Goal: Information Seeking & Learning: Understand process/instructions

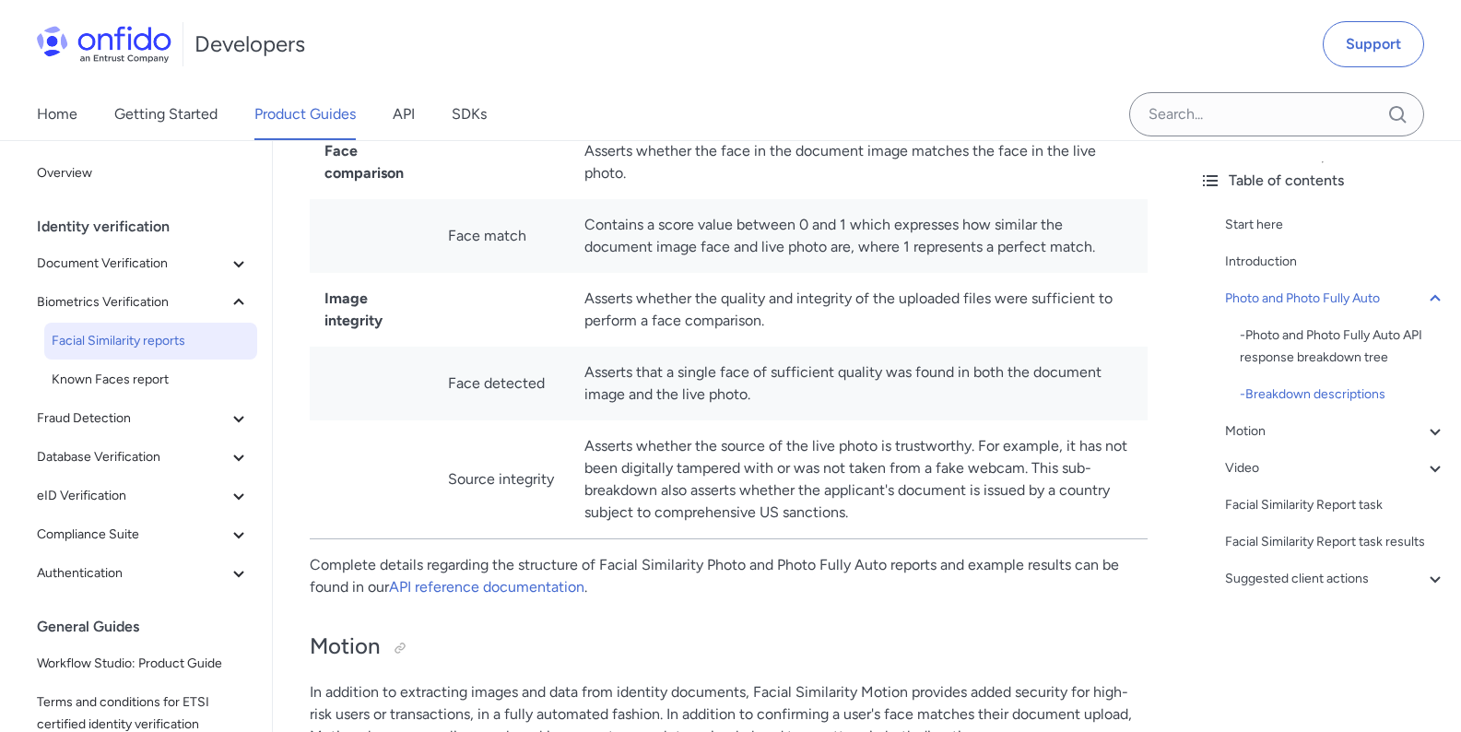
scroll to position [1770, 0]
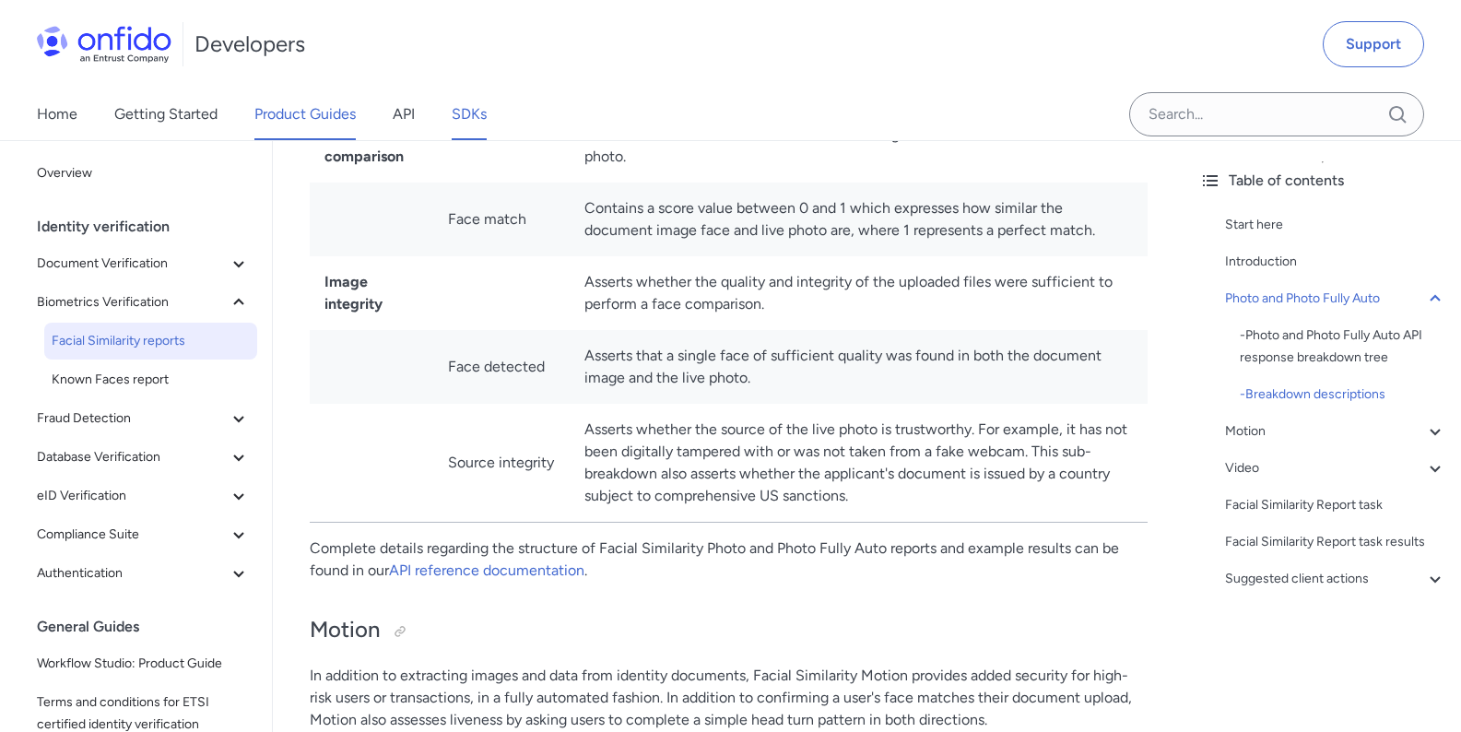
click at [479, 127] on link "SDKs" at bounding box center [469, 115] width 35 height 52
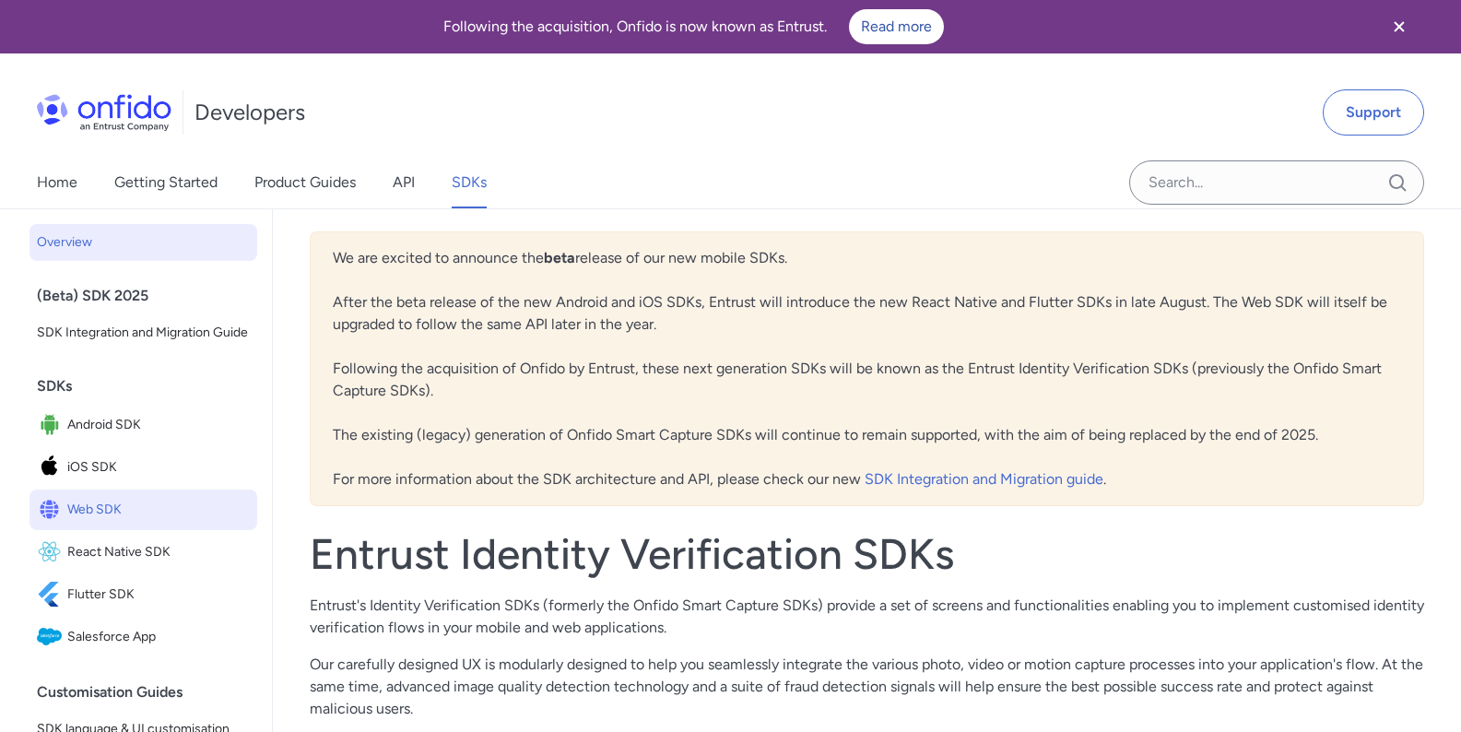
click at [131, 523] on span "Web SDK" at bounding box center [158, 510] width 183 height 26
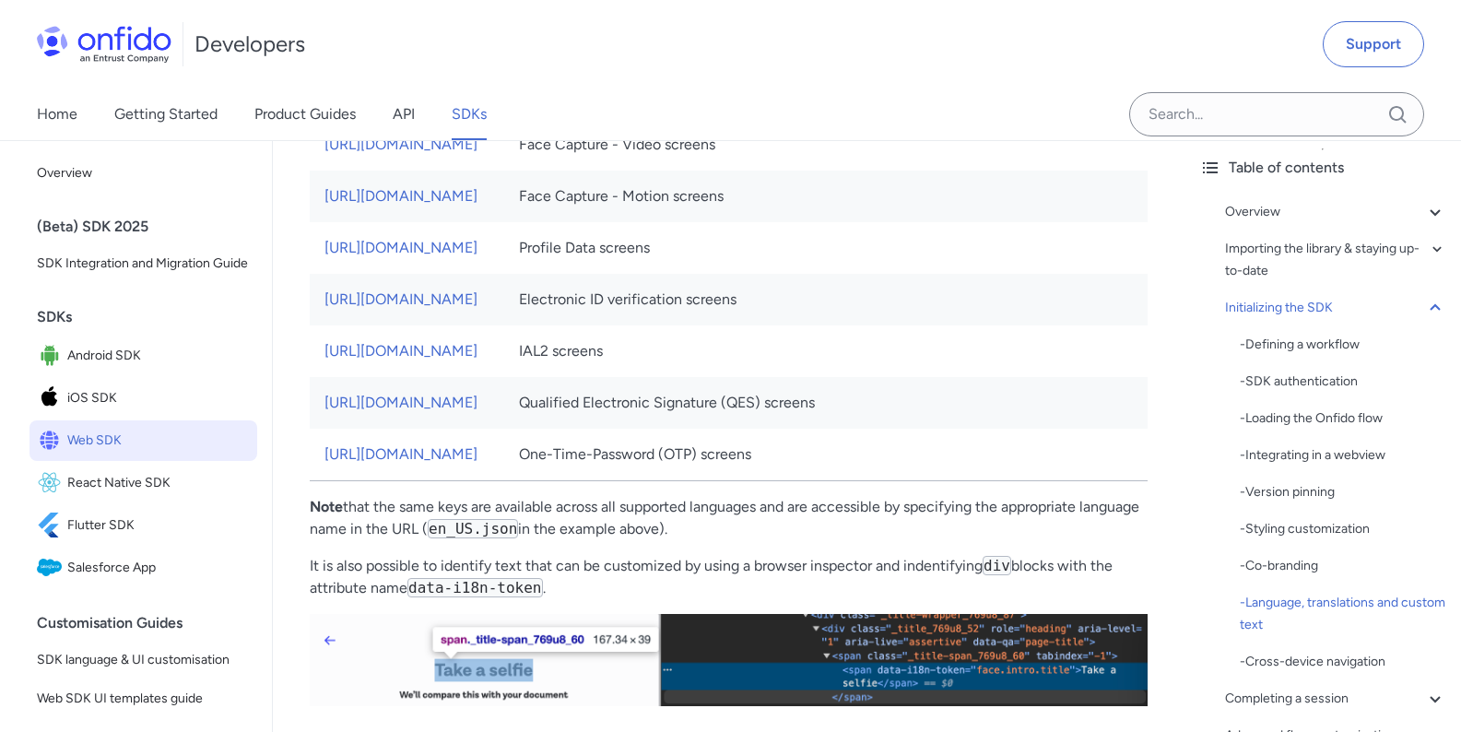
scroll to position [11064, 0]
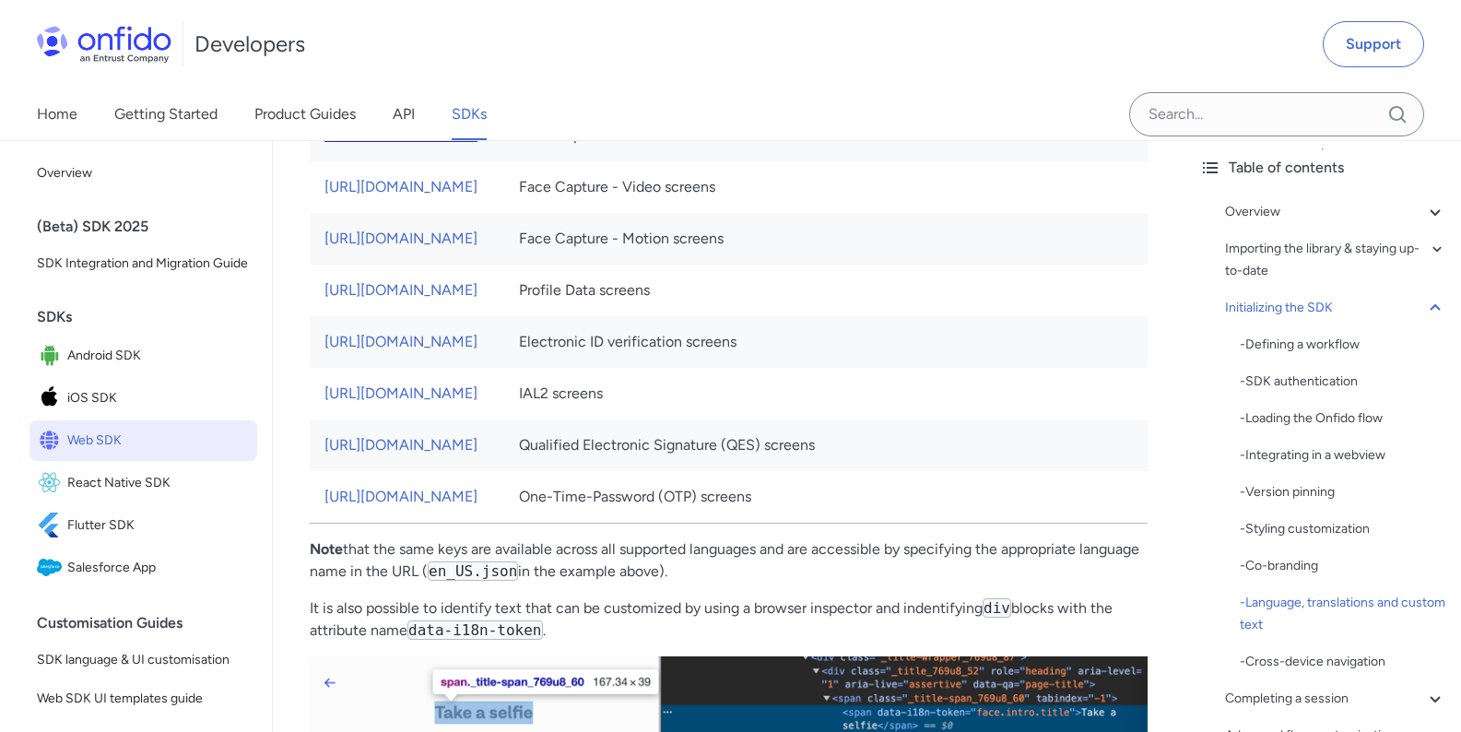
click at [478, 144] on link "[URL][DOMAIN_NAME]" at bounding box center [401, 135] width 153 height 18
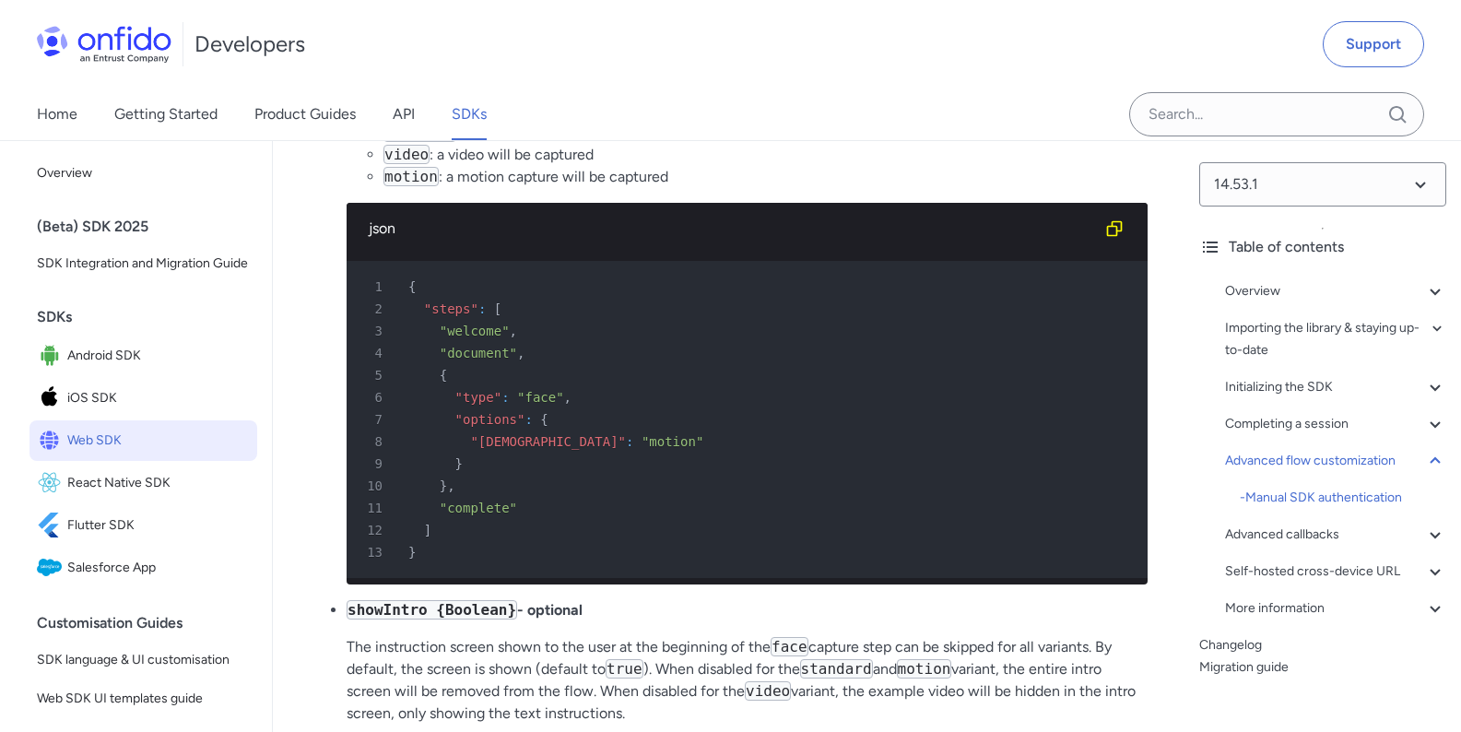
scroll to position [30537, 0]
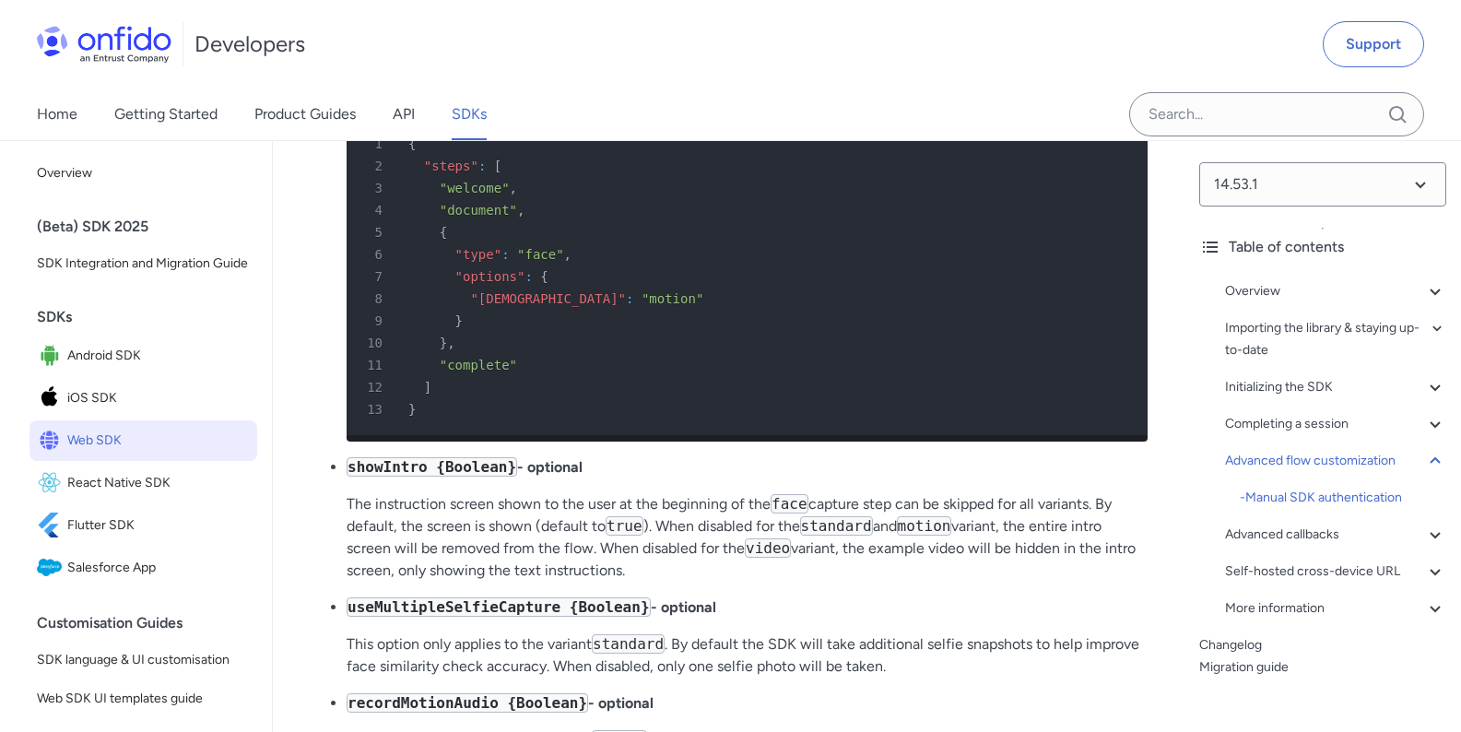
drag, startPoint x: 526, startPoint y: 331, endPoint x: 971, endPoint y: 371, distance: 447.1
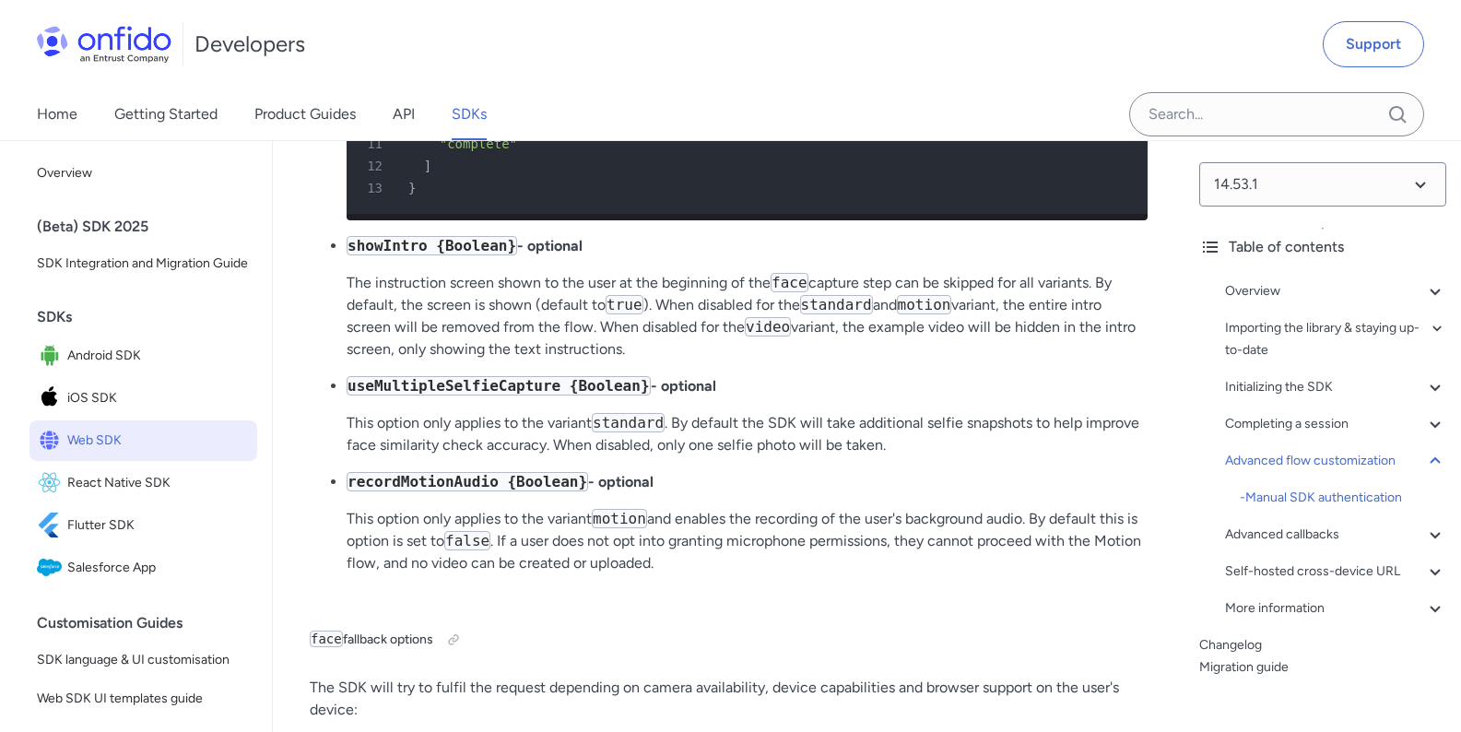
scroll to position [30979, 0]
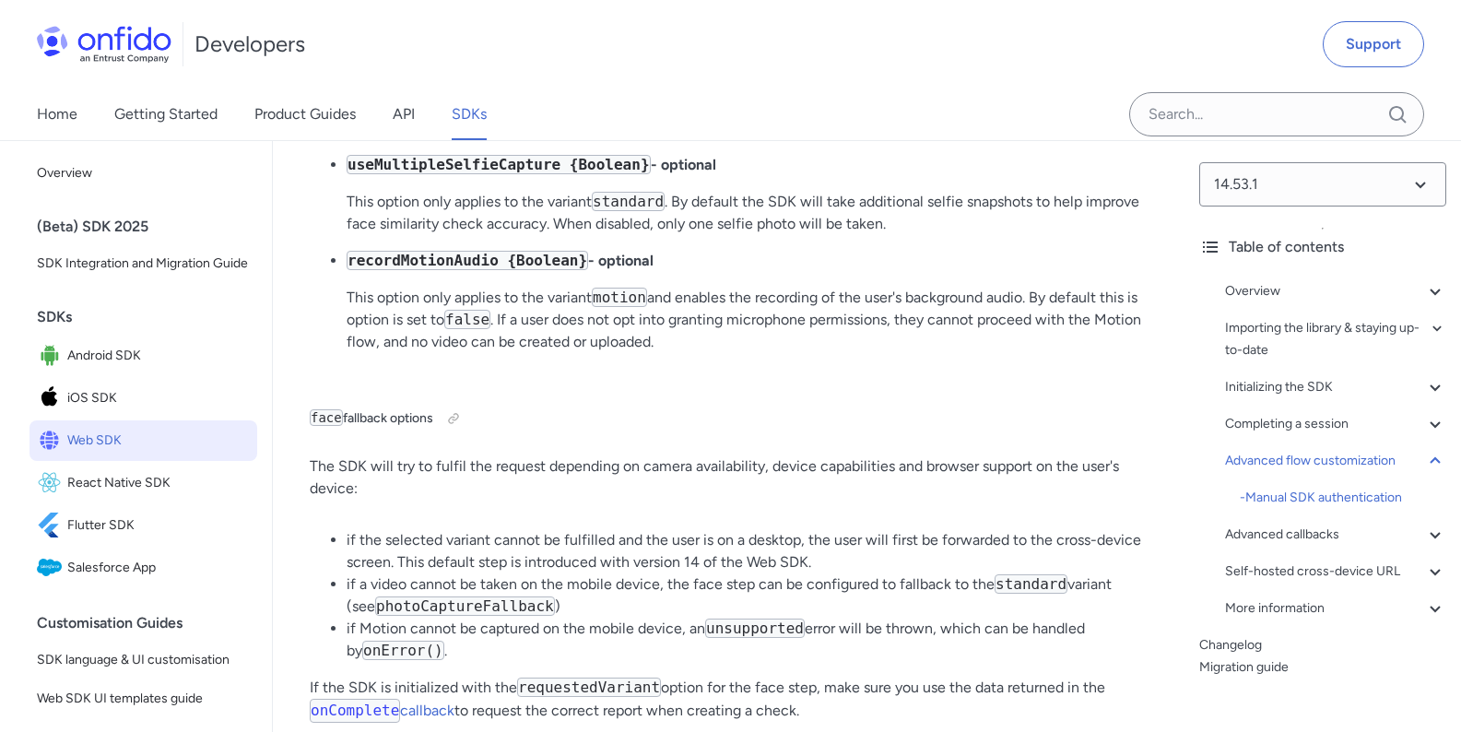
drag, startPoint x: 489, startPoint y: 550, endPoint x: 373, endPoint y: 509, distance: 122.5
copy pre ""options" : { 8 "requestedVariant" : "motion" 9 }"
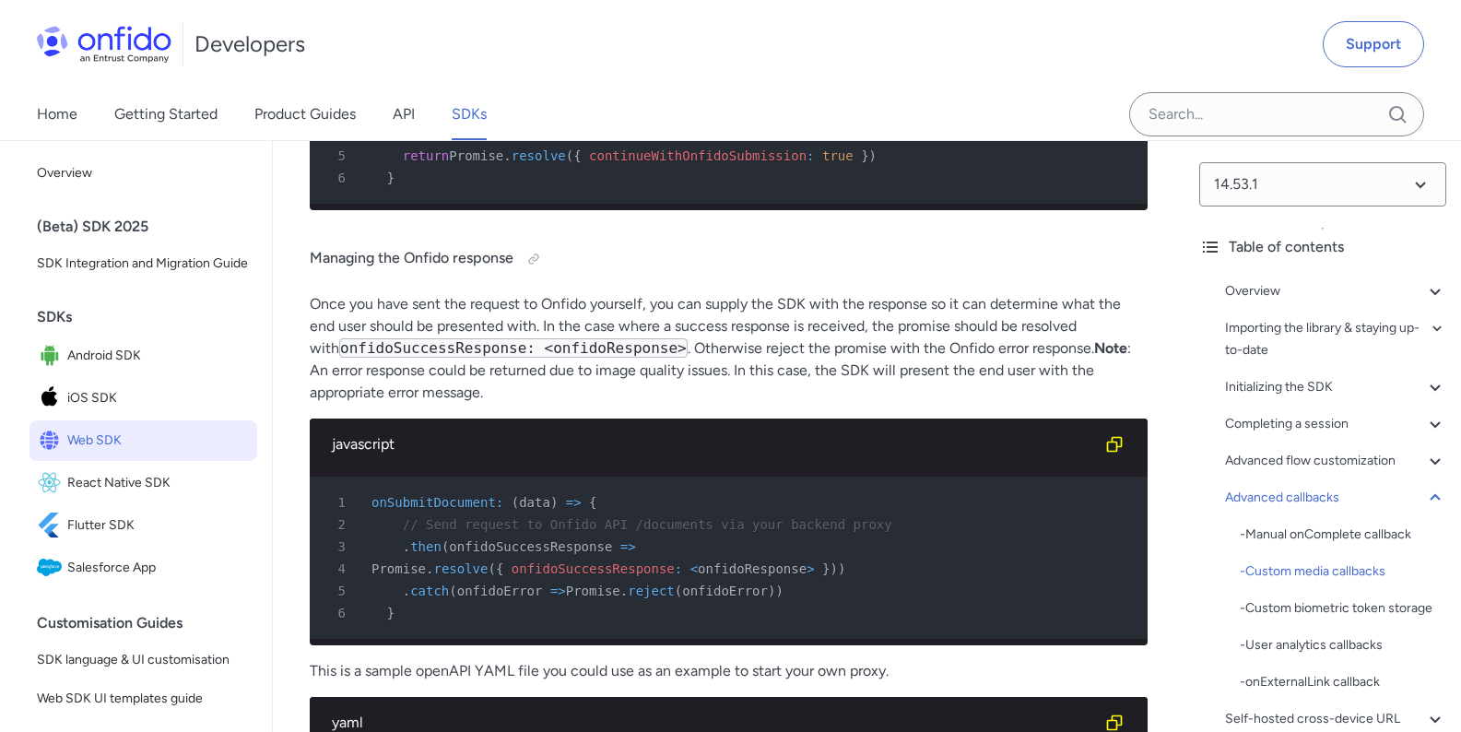
scroll to position [36069, 0]
